Goal: Check status: Check status

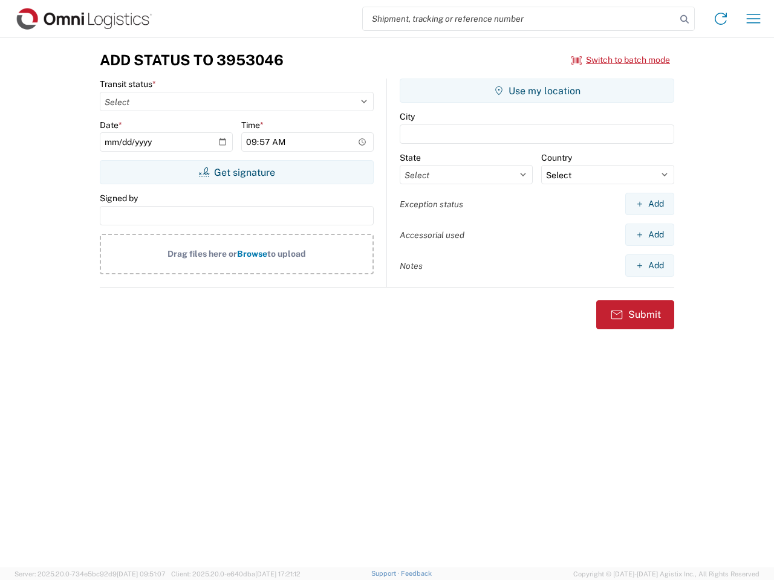
click at [519, 19] on input "search" at bounding box center [519, 18] width 313 height 23
click at [684, 19] on icon at bounding box center [684, 19] width 17 height 17
click at [720, 19] on icon at bounding box center [720, 18] width 19 height 19
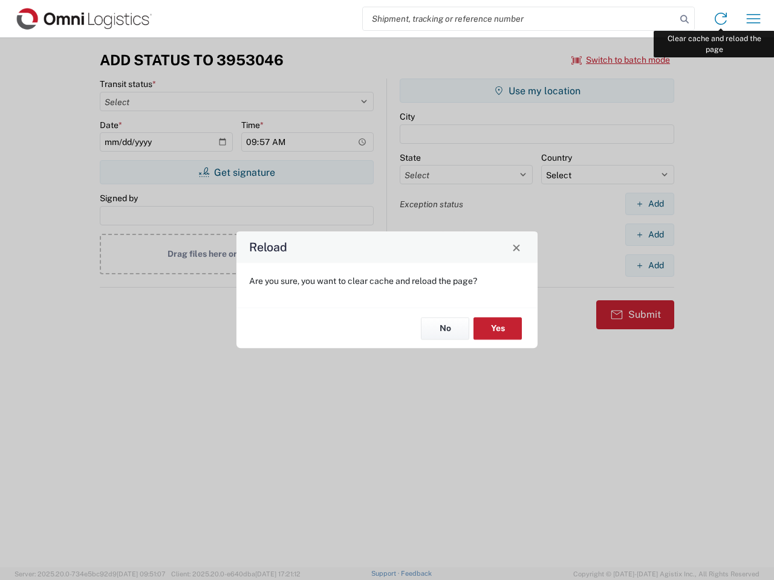
click at [753, 19] on div "Reload Are you sure, you want to clear cache and reload the page? No Yes" at bounding box center [387, 290] width 774 height 580
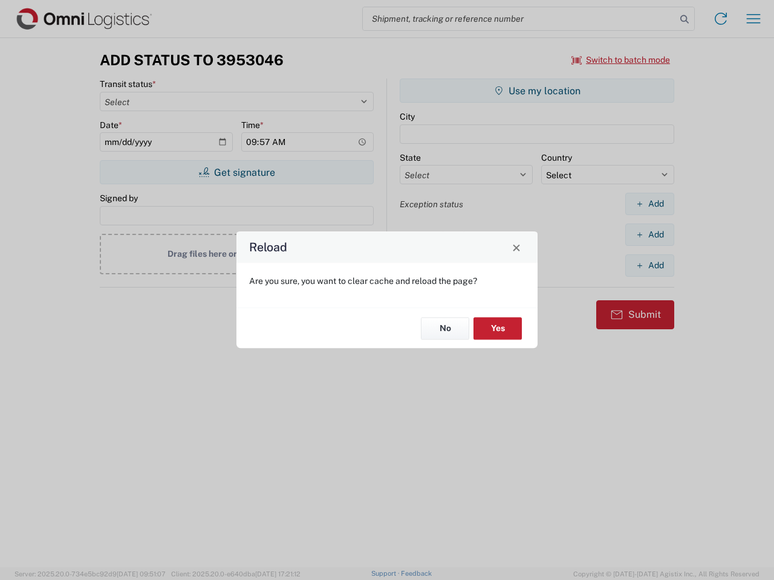
click at [621, 60] on div "Reload Are you sure, you want to clear cache and reload the page? No Yes" at bounding box center [387, 290] width 774 height 580
click at [236, 172] on div "Reload Are you sure, you want to clear cache and reload the page? No Yes" at bounding box center [387, 290] width 774 height 580
click at [537, 91] on div "Reload Are you sure, you want to clear cache and reload the page? No Yes" at bounding box center [387, 290] width 774 height 580
click at [649, 204] on div "Reload Are you sure, you want to clear cache and reload the page? No Yes" at bounding box center [387, 290] width 774 height 580
click at [649, 235] on div "Reload Are you sure, you want to clear cache and reload the page? No Yes" at bounding box center [387, 290] width 774 height 580
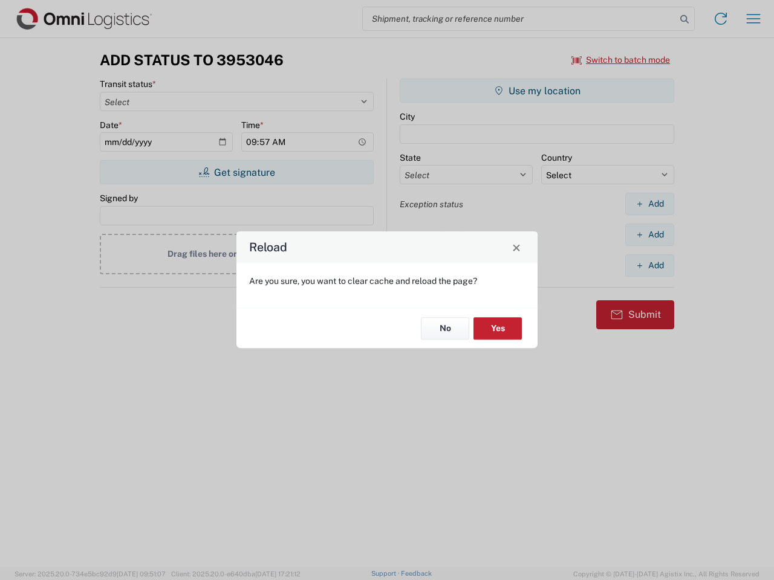
click at [649, 265] on div "Reload Are you sure, you want to clear cache and reload the page? No Yes" at bounding box center [387, 290] width 774 height 580
